Goal: Task Accomplishment & Management: Complete application form

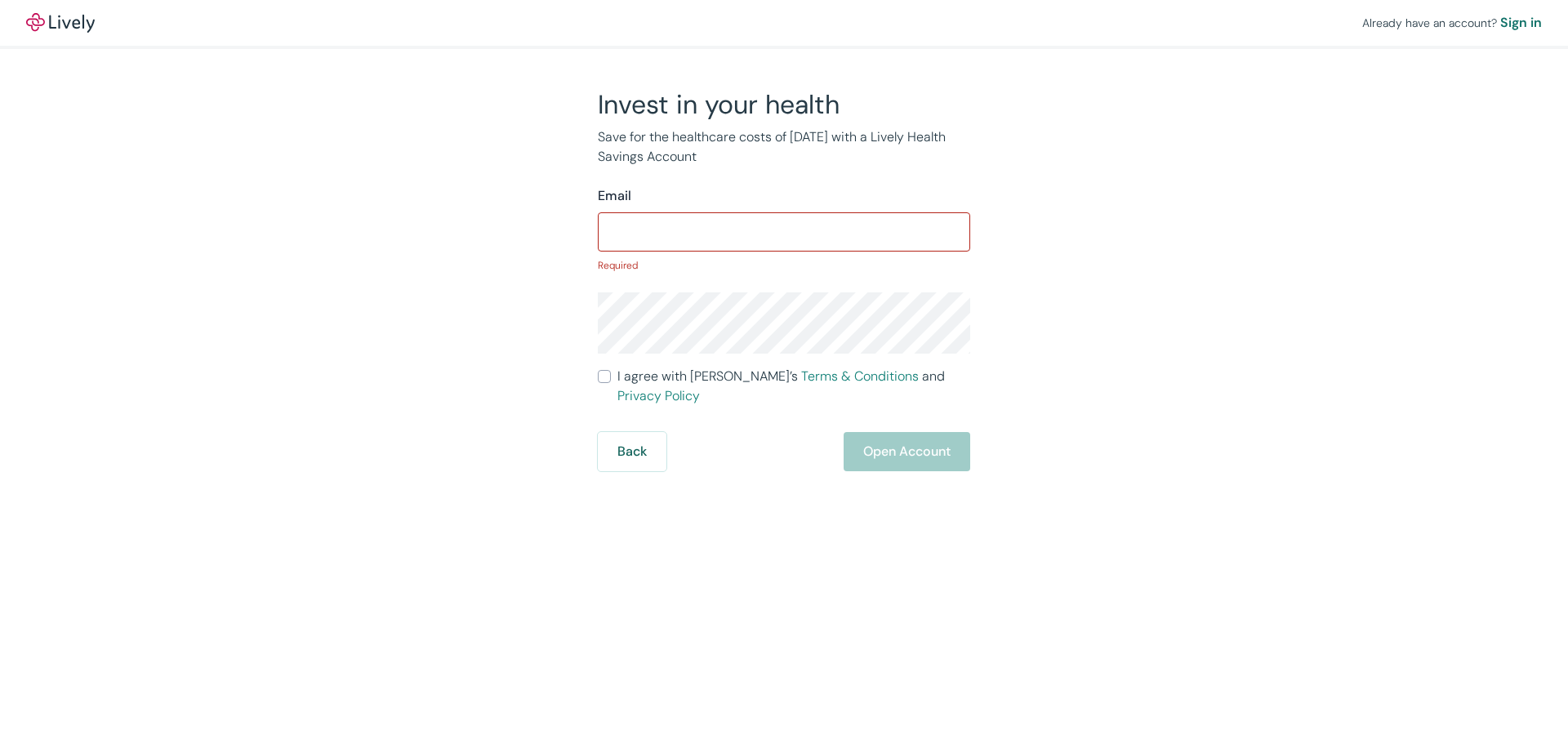
click at [956, 159] on p "Save for the healthcare costs of [DATE] with a Lively Health Savings Account" at bounding box center [784, 147] width 373 height 39
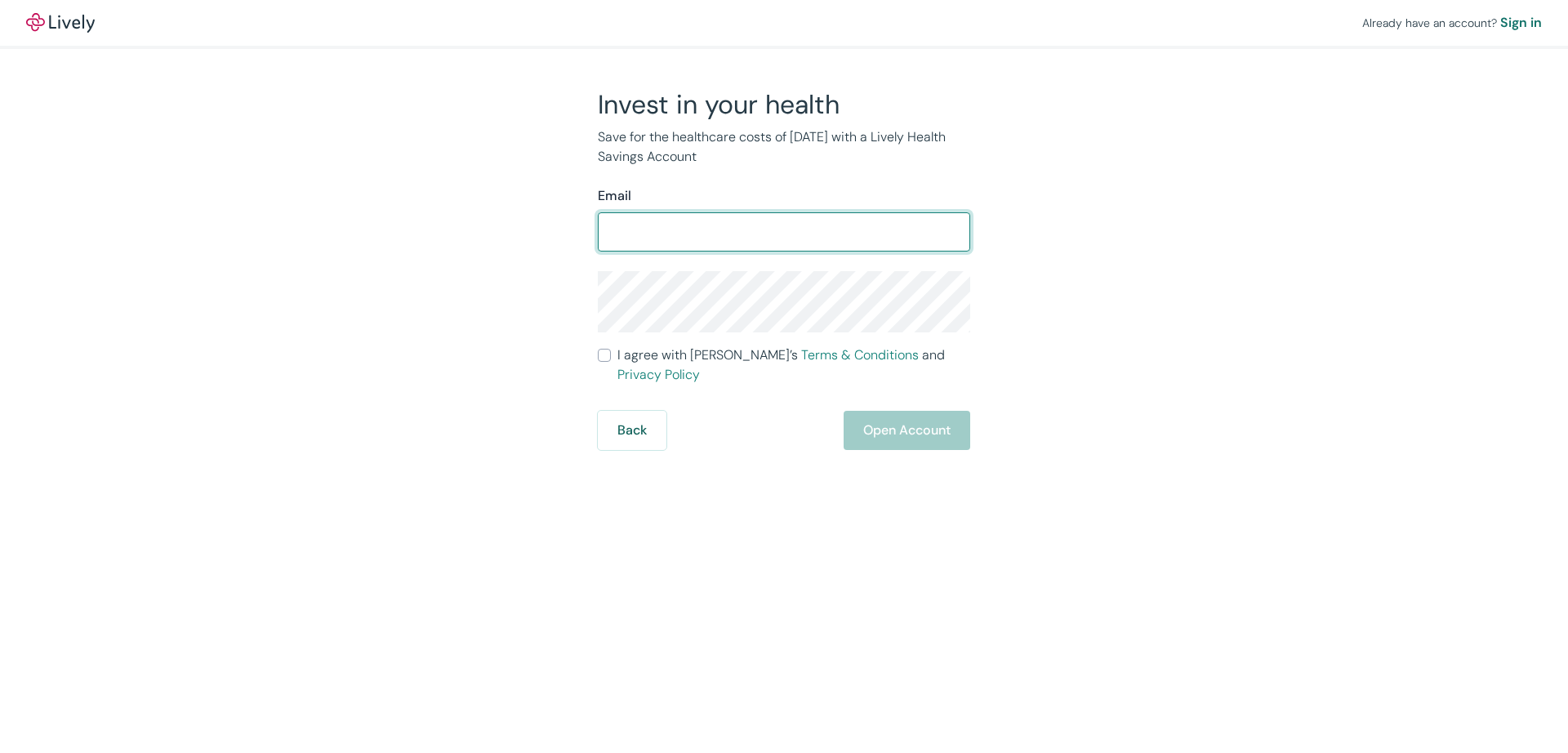
type input "[EMAIL_ADDRESS][DOMAIN_NAME]"
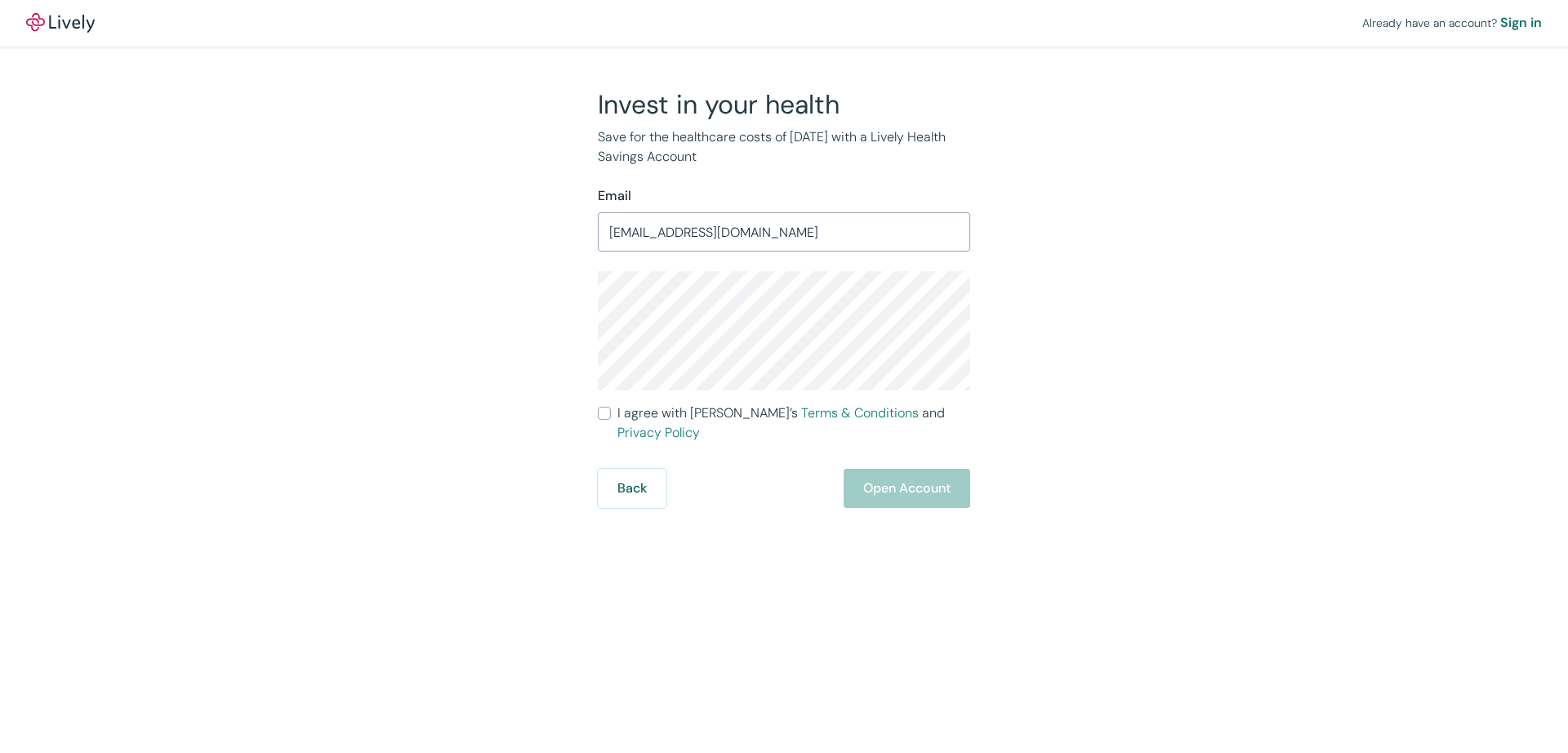
click at [597, 414] on div "Invest in your health Save for the healthcare costs of [DATE] with a Lively Hea…" at bounding box center [774, 299] width 392 height 420
click at [604, 414] on input "I agree with Lively’s Terms & Conditions and Privacy Policy" at bounding box center [604, 412] width 13 height 13
checkbox input "true"
click at [895, 478] on button "Open Account" at bounding box center [907, 488] width 127 height 39
